Goal: Check status: Check status

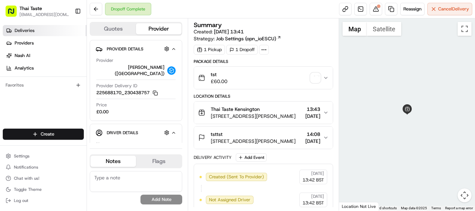
click at [37, 31] on link "Deliveries" at bounding box center [45, 30] width 84 height 11
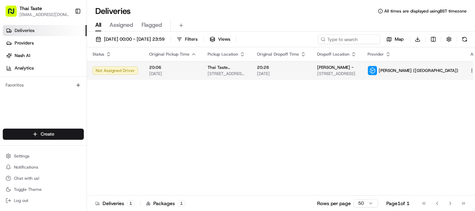
click at [464, 70] on td at bounding box center [477, 70] width 26 height 19
click at [455, 70] on html "Thai Taste [EMAIL_ADDRESS][DOMAIN_NAME] Toggle Sidebar Deliveries Providers [PE…" at bounding box center [237, 105] width 475 height 211
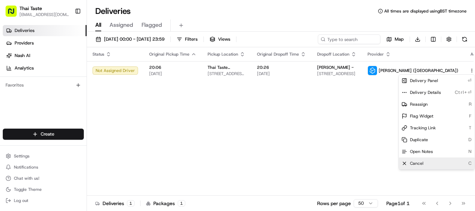
click at [418, 162] on span "Cancel" at bounding box center [417, 164] width 14 height 6
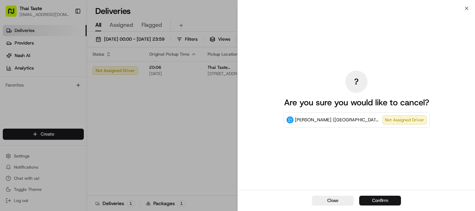
click at [381, 202] on button "Confirm" at bounding box center [380, 201] width 42 height 10
